Goal: Task Accomplishment & Management: Manage account settings

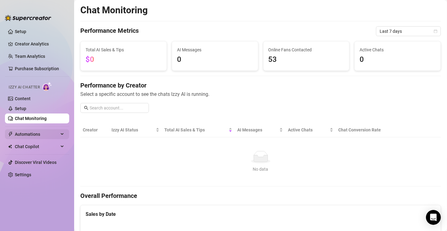
click at [35, 134] on span "Automations" at bounding box center [37, 134] width 44 height 10
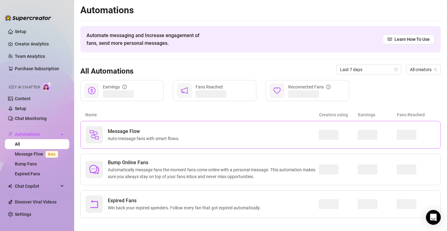
click at [216, 138] on div "Message Flow Auto-message fans with smart flows." at bounding box center [202, 134] width 233 height 17
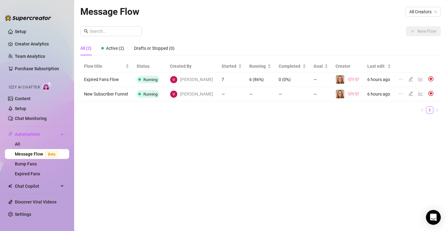
click at [428, 78] on img at bounding box center [431, 79] width 6 height 6
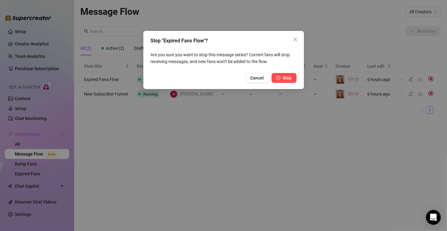
click at [286, 78] on span "Stop" at bounding box center [287, 77] width 9 height 5
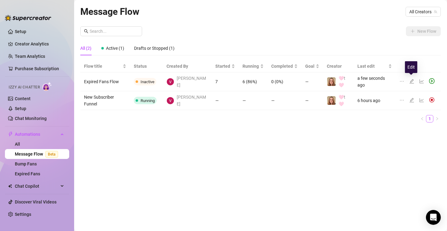
click at [411, 79] on icon "edit" at bounding box center [411, 81] width 4 height 4
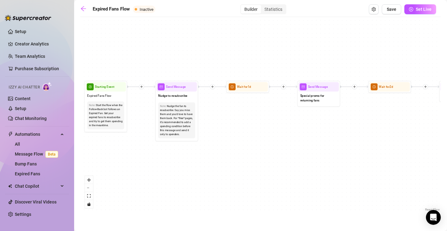
drag, startPoint x: 135, startPoint y: 128, endPoint x: 168, endPoint y: 161, distance: 46.1
click at [168, 161] on div "If True If False Send Message Send Message Wait for 2d Merge Send Message Follo…" at bounding box center [260, 116] width 360 height 192
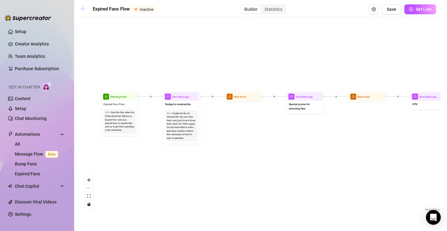
click at [82, 9] on icon "arrow-left" at bounding box center [83, 8] width 5 height 5
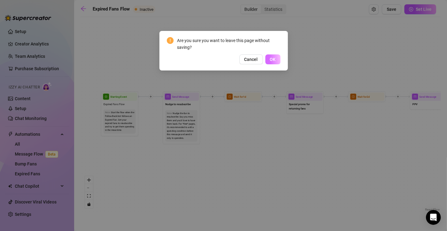
click at [269, 59] on button "OK" at bounding box center [272, 59] width 15 height 10
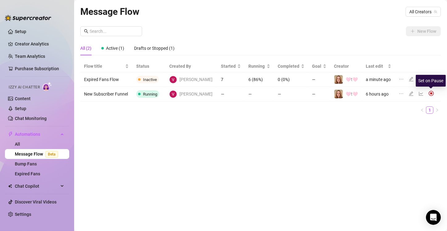
click at [429, 93] on img at bounding box center [431, 93] width 6 height 6
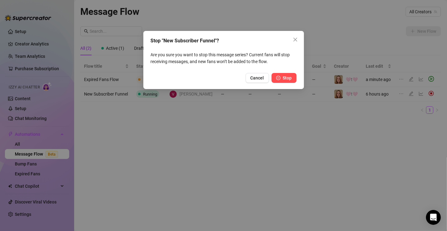
click at [283, 78] on span "Stop" at bounding box center [287, 77] width 9 height 5
